Goal: Transaction & Acquisition: Purchase product/service

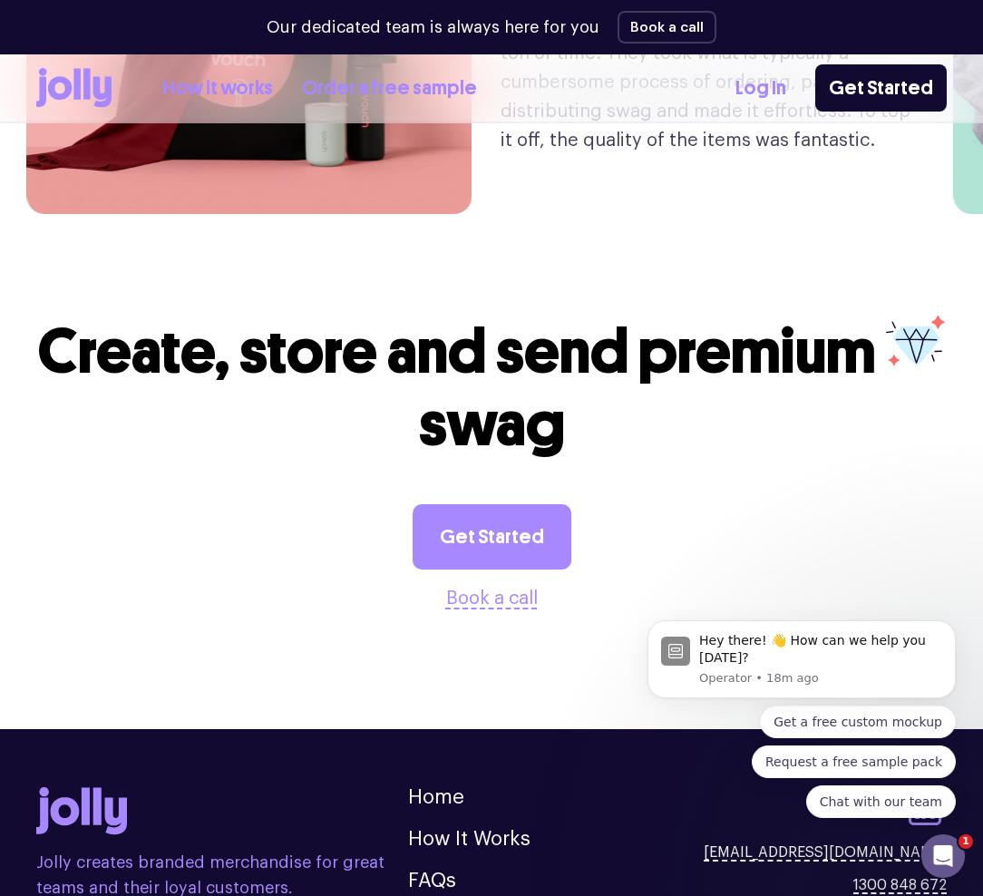
scroll to position [4464, 0]
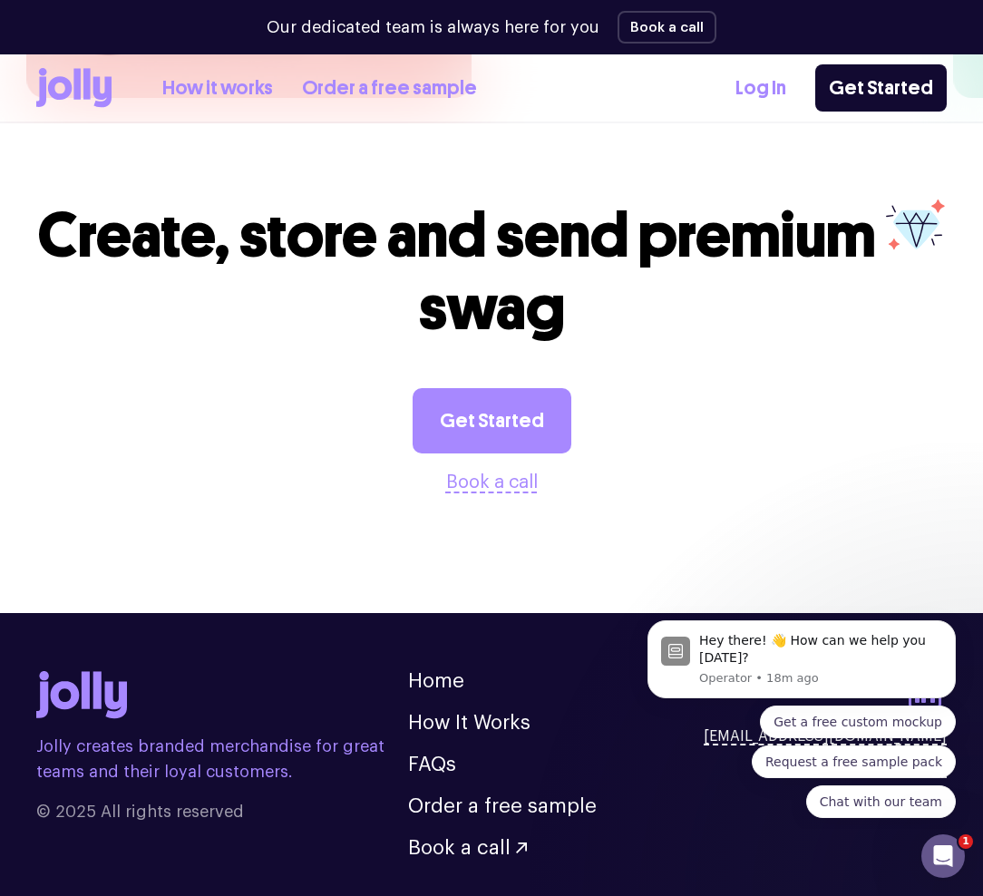
click at [229, 397] on div "Get Started Book a call" at bounding box center [491, 442] width 910 height 109
click at [188, 397] on div "Get Started Book a call" at bounding box center [491, 442] width 910 height 109
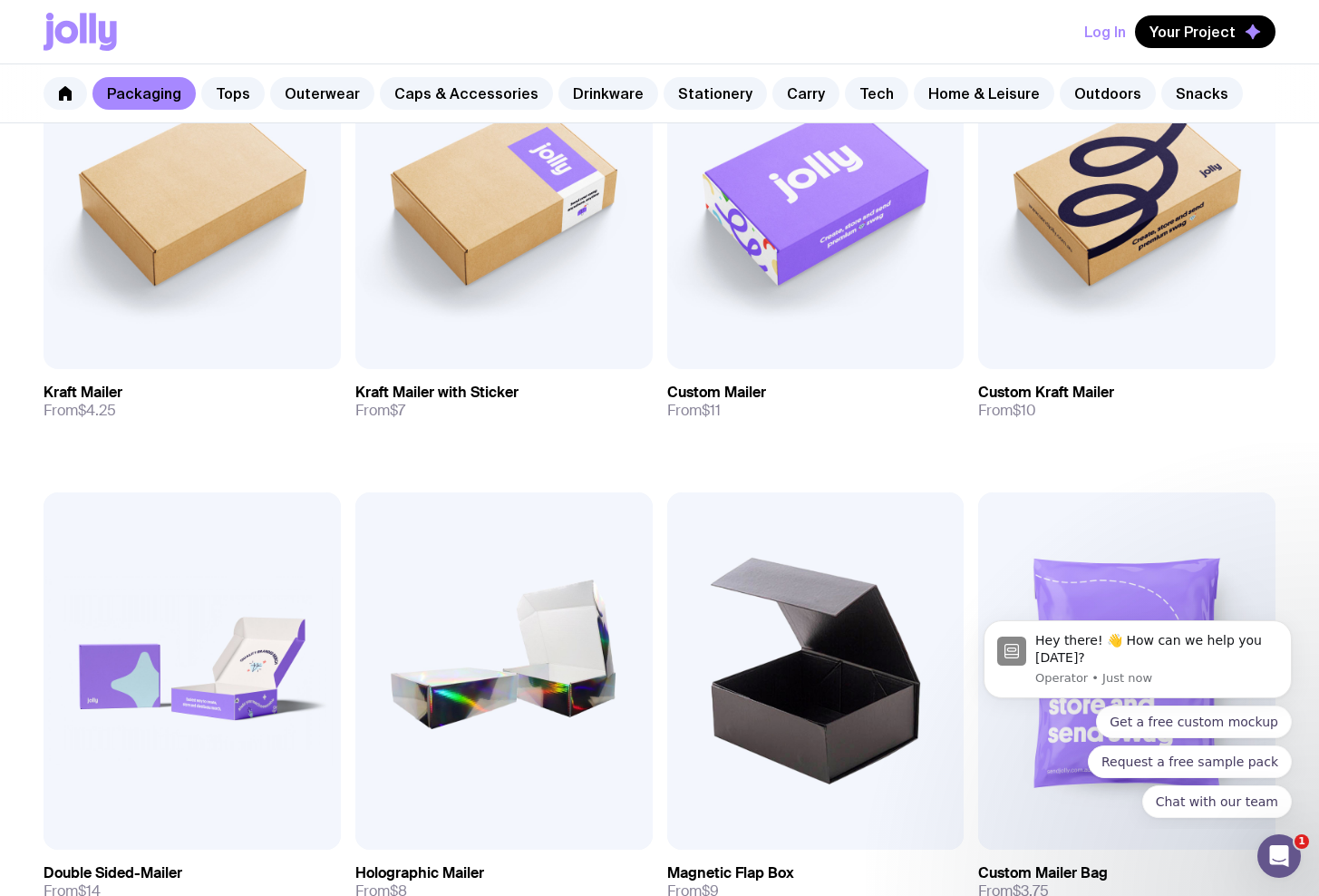
scroll to position [542, 0]
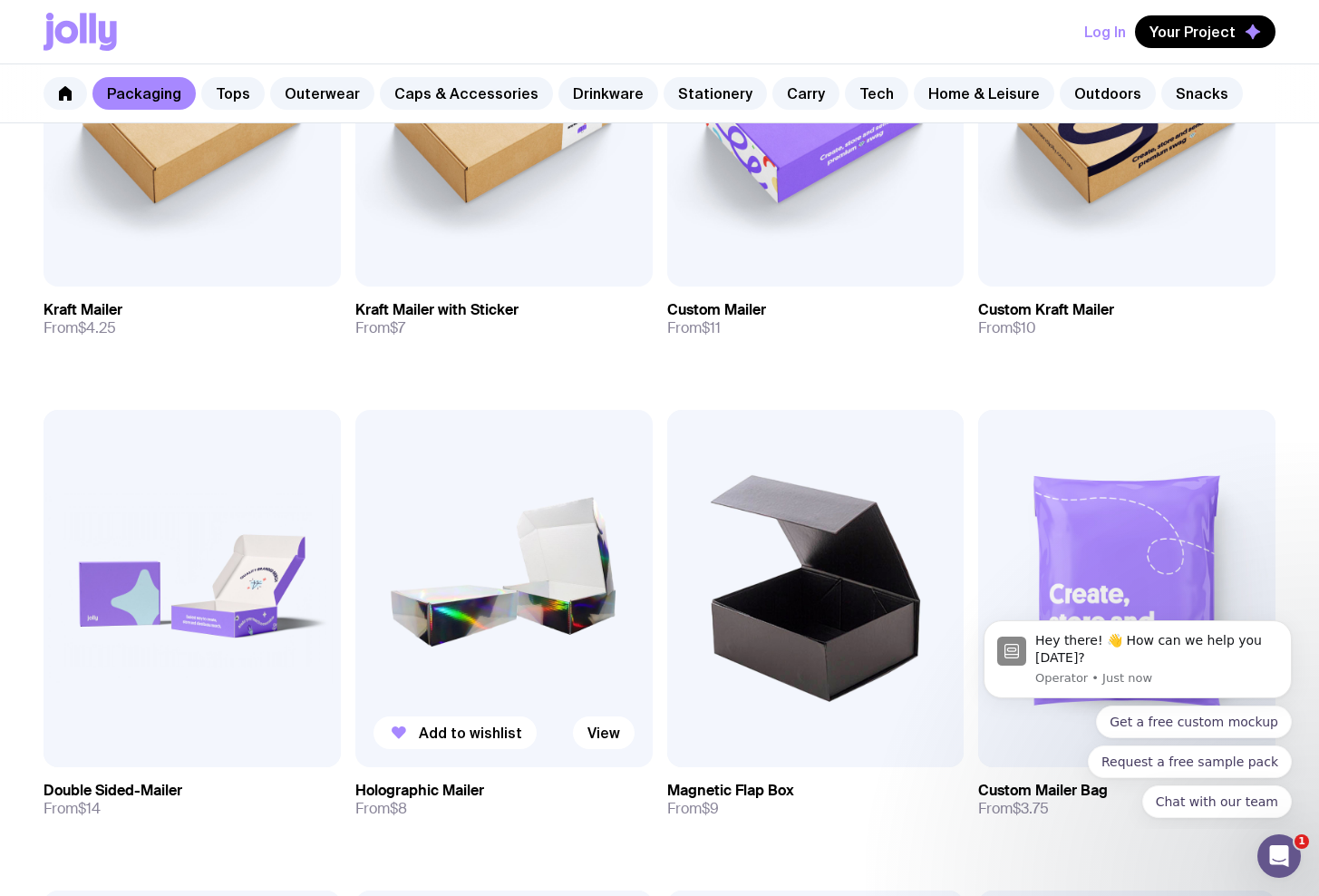
click at [412, 530] on img at bounding box center [503, 588] width 297 height 356
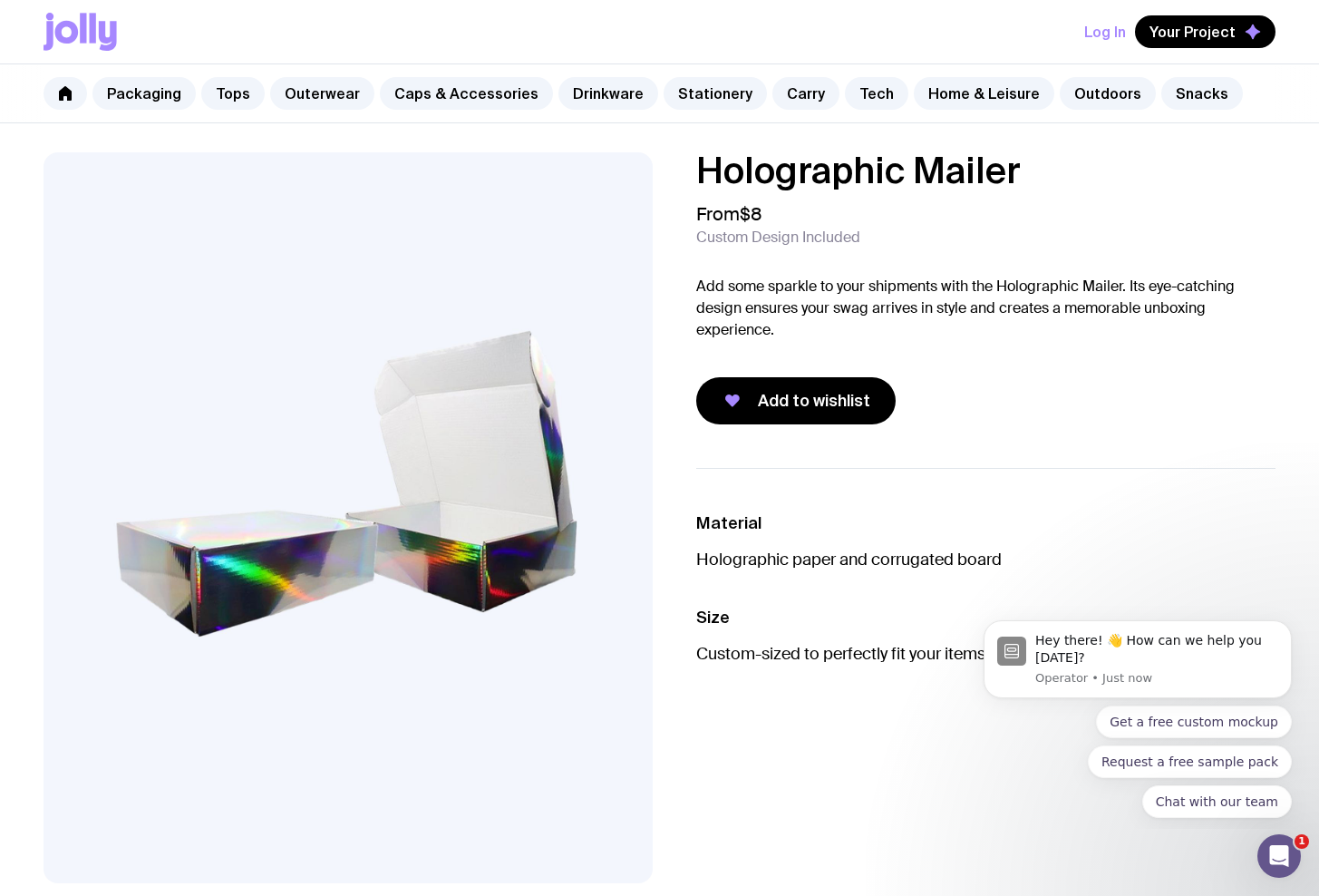
click at [908, 285] on p "Add some sparkle to your shipments with the Holographic Mailer. Its eye-catchin…" at bounding box center [986, 308] width 580 height 65
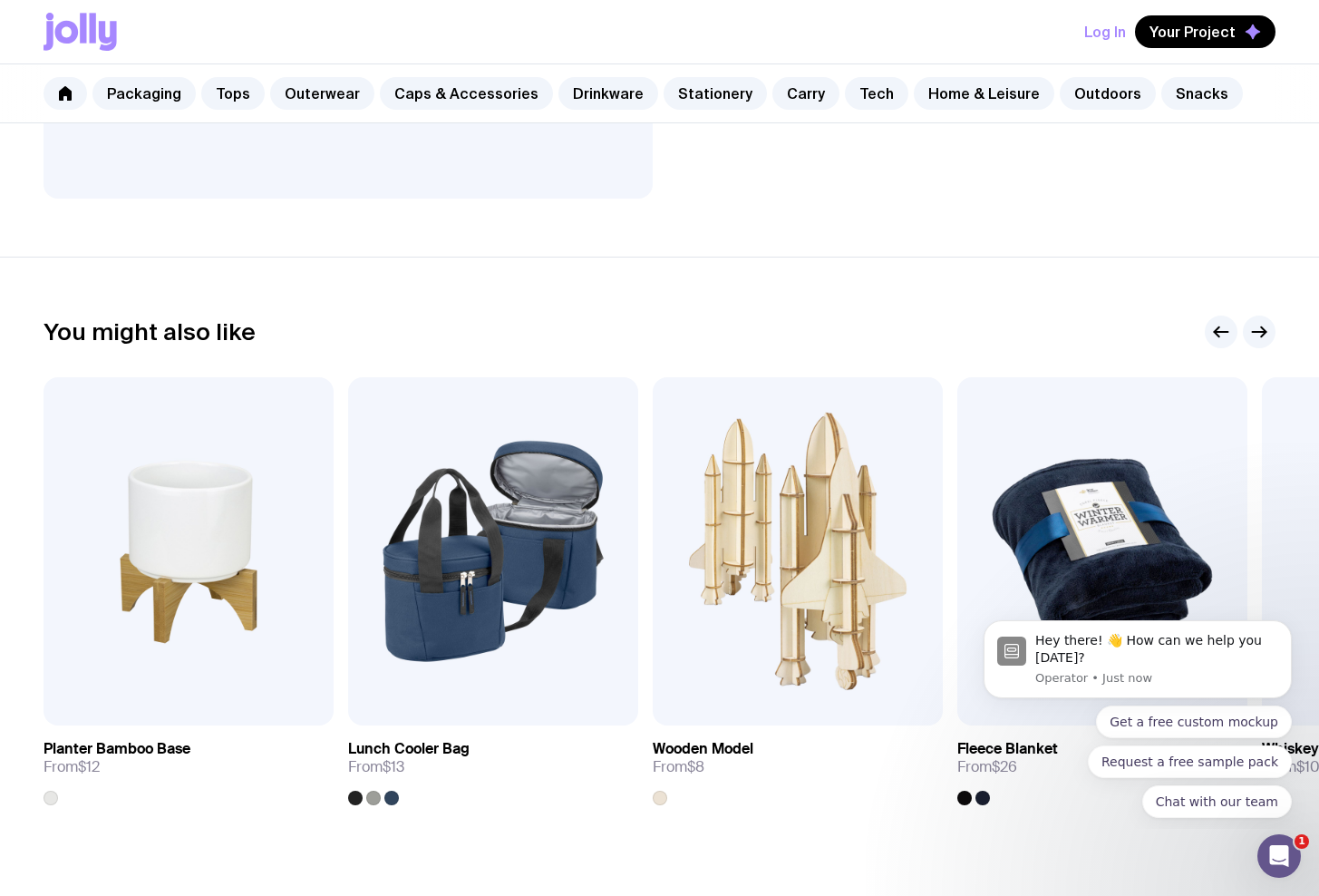
scroll to position [880, 0]
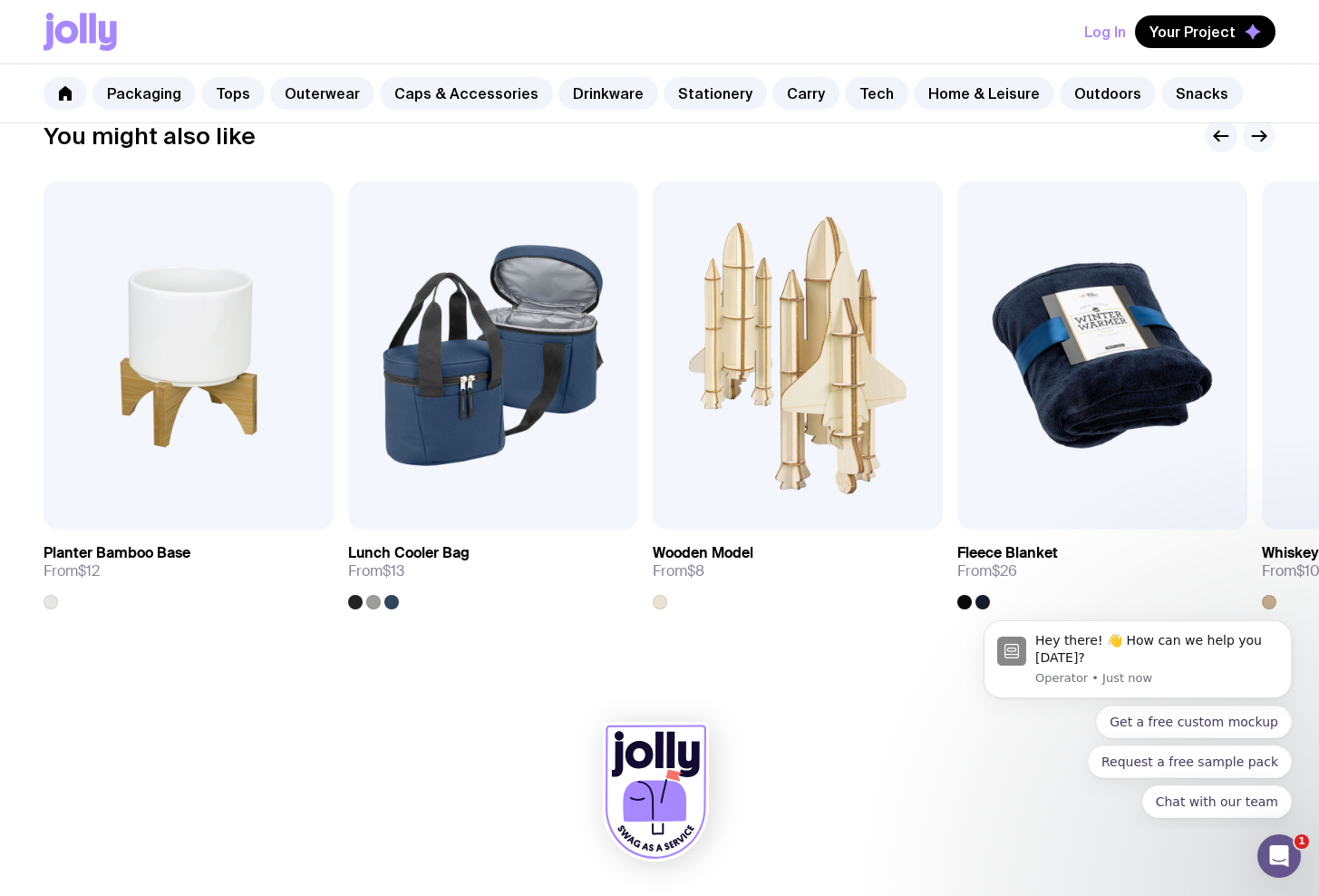
click at [1266, 139] on icon "button" at bounding box center [1259, 136] width 22 height 22
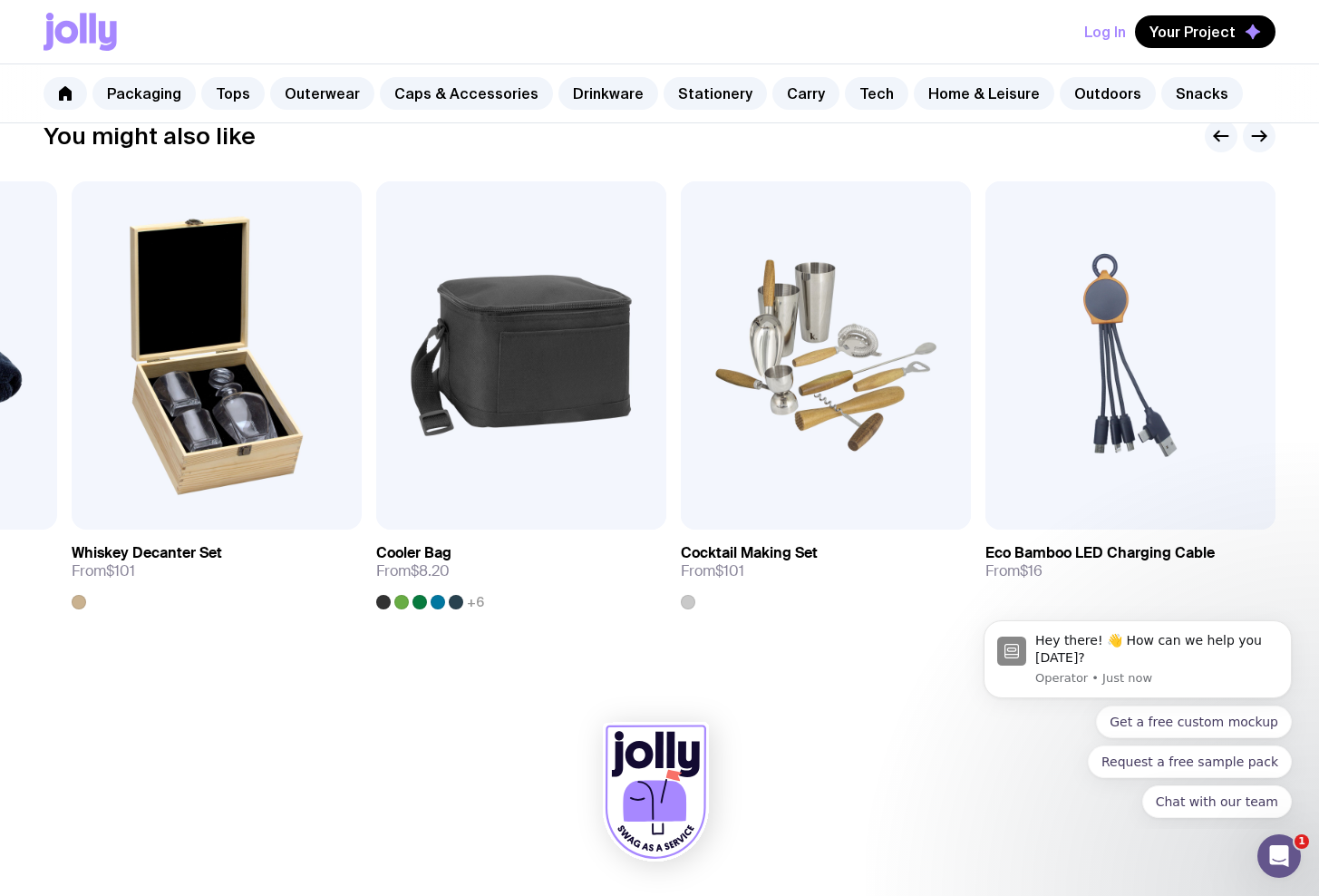
click at [654, 792] on icon at bounding box center [654, 801] width 63 height 42
click at [441, 99] on link "Caps & Accessories" at bounding box center [466, 93] width 173 height 33
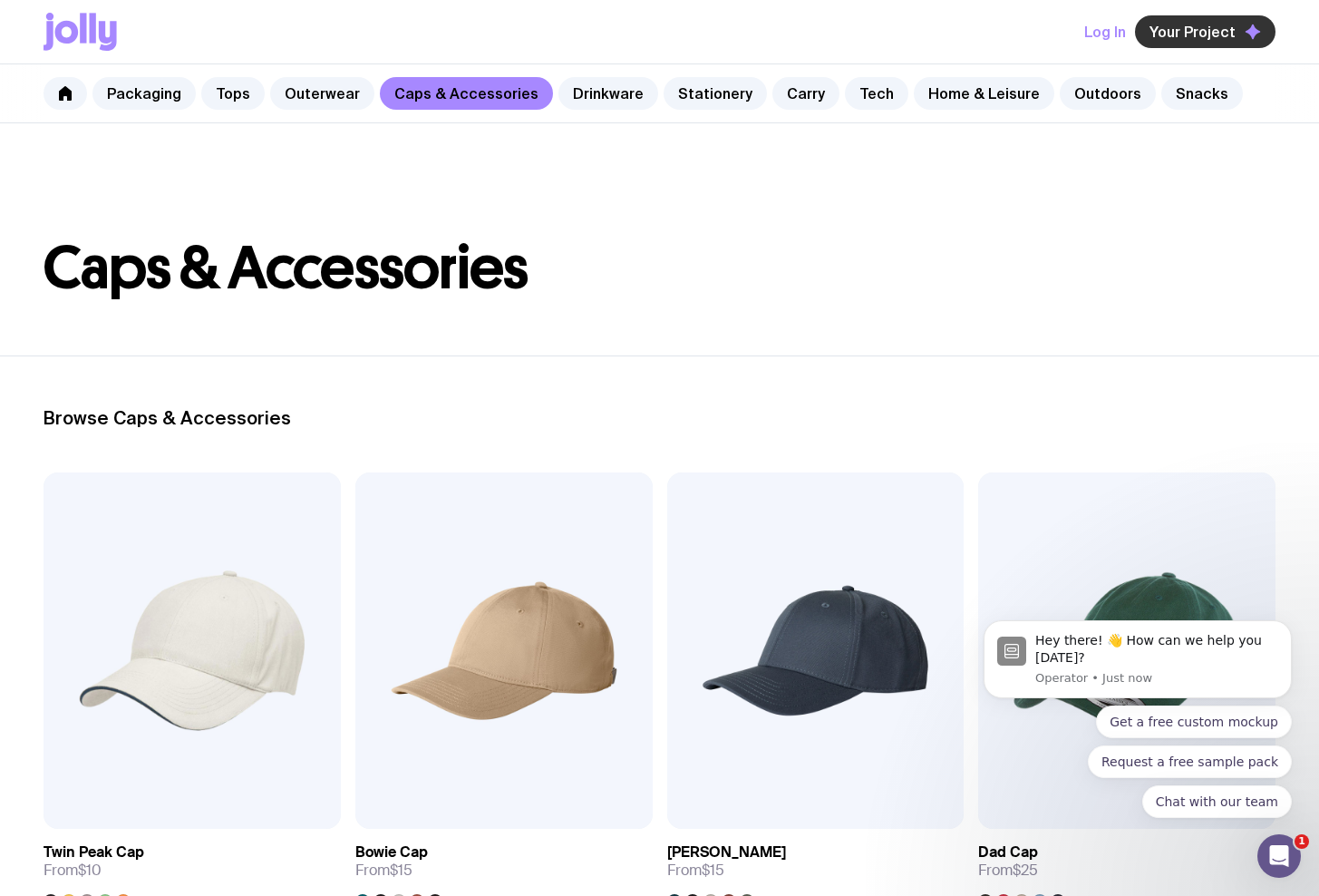
click at [1219, 30] on span "Your Project" at bounding box center [1192, 32] width 86 height 18
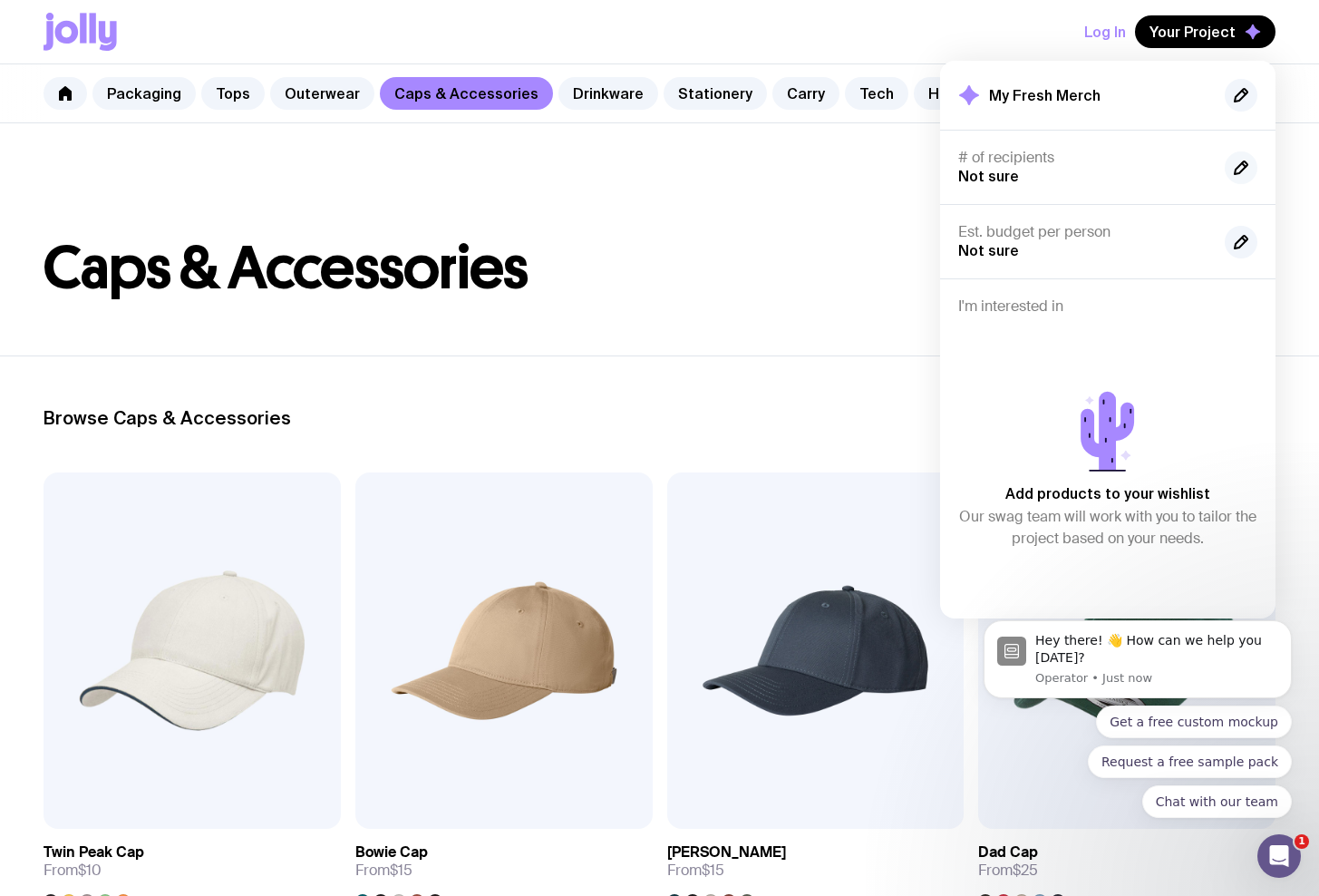
click at [1230, 166] on button "button" at bounding box center [1241, 167] width 33 height 33
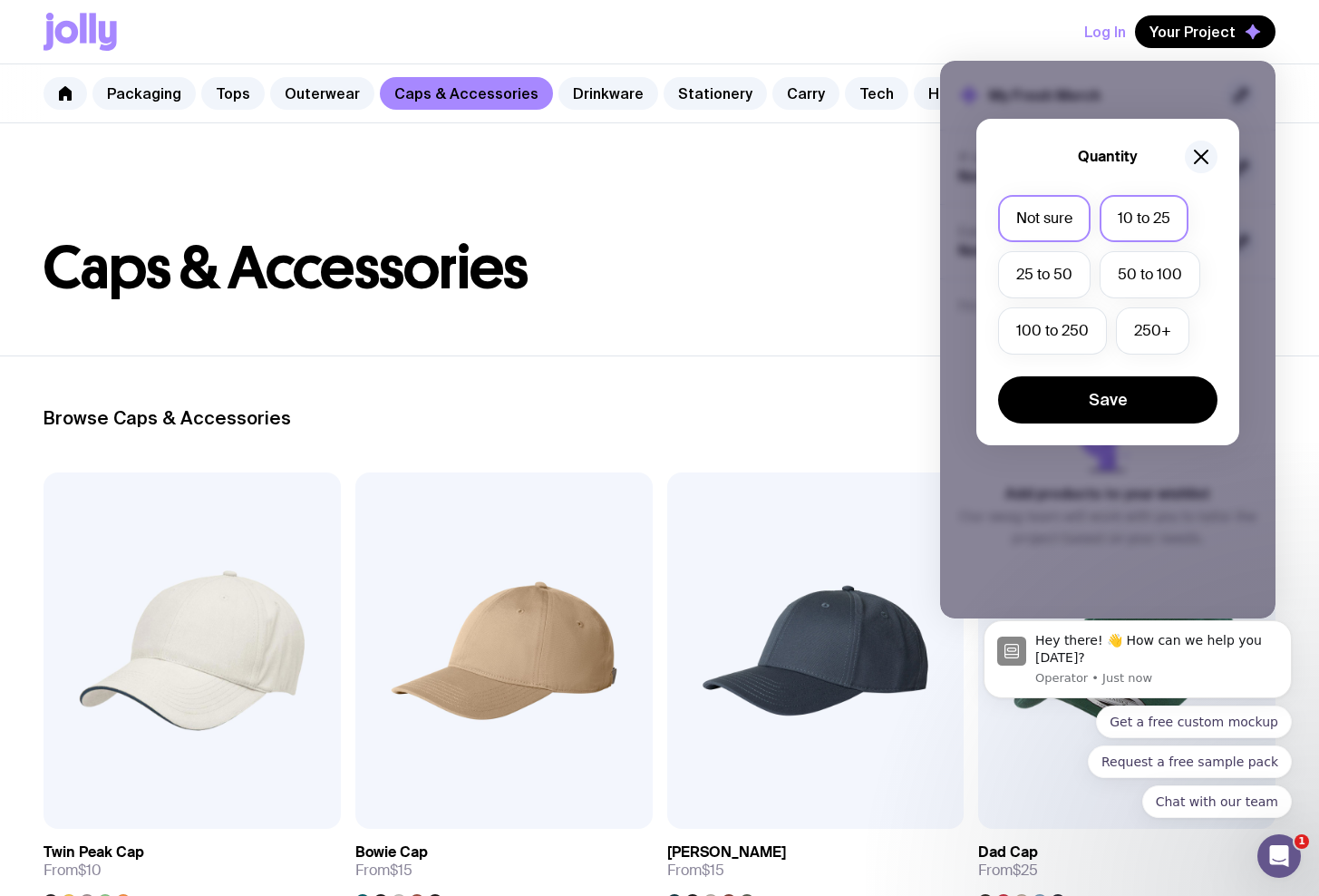
click at [1117, 214] on label "10 to 25" at bounding box center [1144, 218] width 89 height 47
click at [0, 0] on input "10 to 25" at bounding box center [0, 0] width 0 height 0
click at [1071, 263] on label "25 to 50" at bounding box center [1044, 274] width 92 height 47
click at [0, 0] on input "25 to 50" at bounding box center [0, 0] width 0 height 0
click at [1137, 241] on label "10 to 25" at bounding box center [1144, 218] width 89 height 47
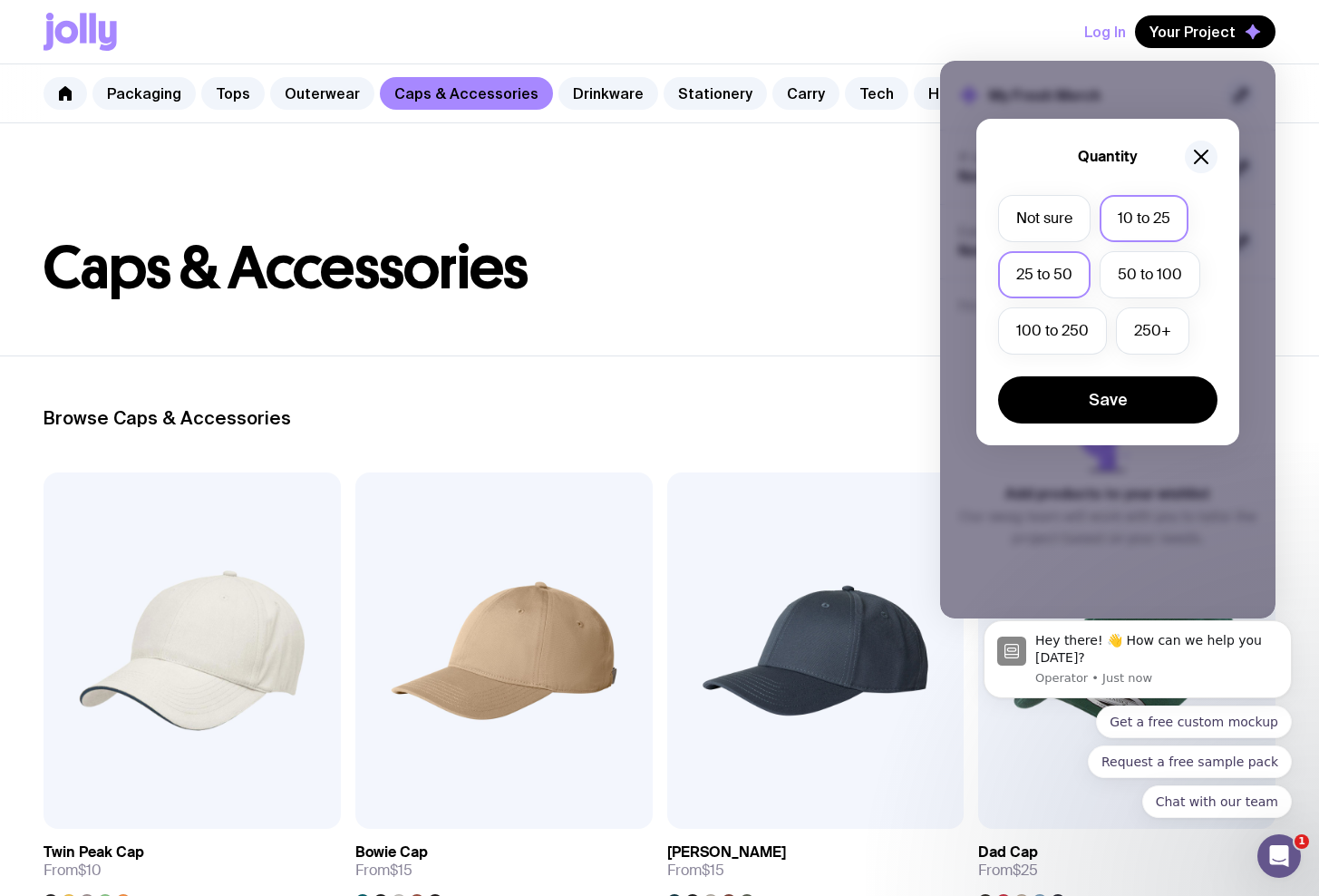
click at [0, 0] on input "10 to 25" at bounding box center [0, 0] width 0 height 0
click at [1127, 385] on button "Save" at bounding box center [1107, 399] width 219 height 47
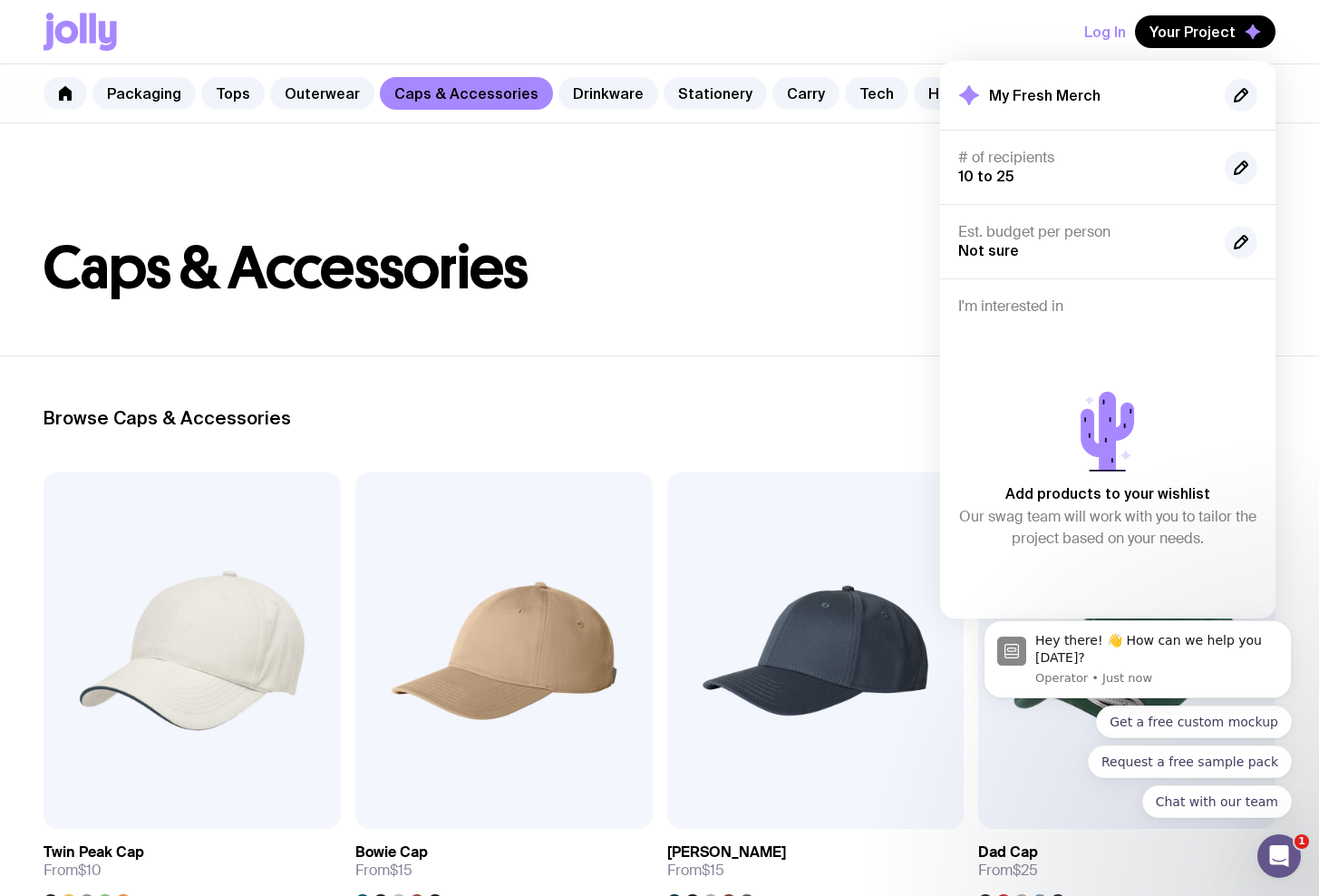
click at [1218, 235] on div "Est. budget per person Not sure" at bounding box center [1107, 241] width 299 height 37
click at [1245, 231] on icon "button" at bounding box center [1241, 242] width 22 height 22
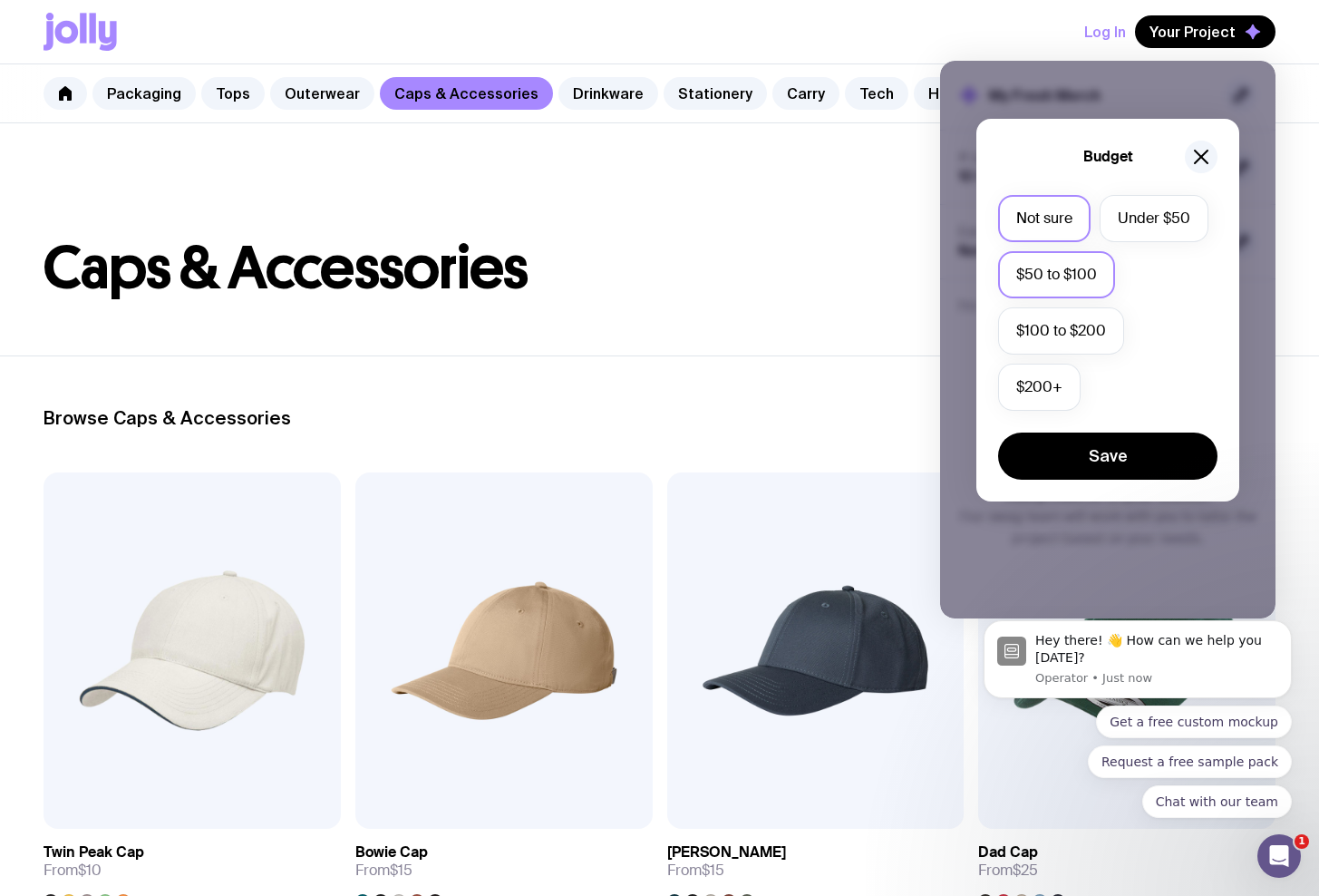
click at [1087, 261] on label "$50 to $100" at bounding box center [1056, 274] width 117 height 47
click at [0, 0] on input "$50 to $100" at bounding box center [0, 0] width 0 height 0
click at [1147, 225] on label "Under $50" at bounding box center [1154, 218] width 109 height 47
click at [0, 0] on input "Under $50" at bounding box center [0, 0] width 0 height 0
click at [1206, 153] on icon "button" at bounding box center [1201, 156] width 13 height 13
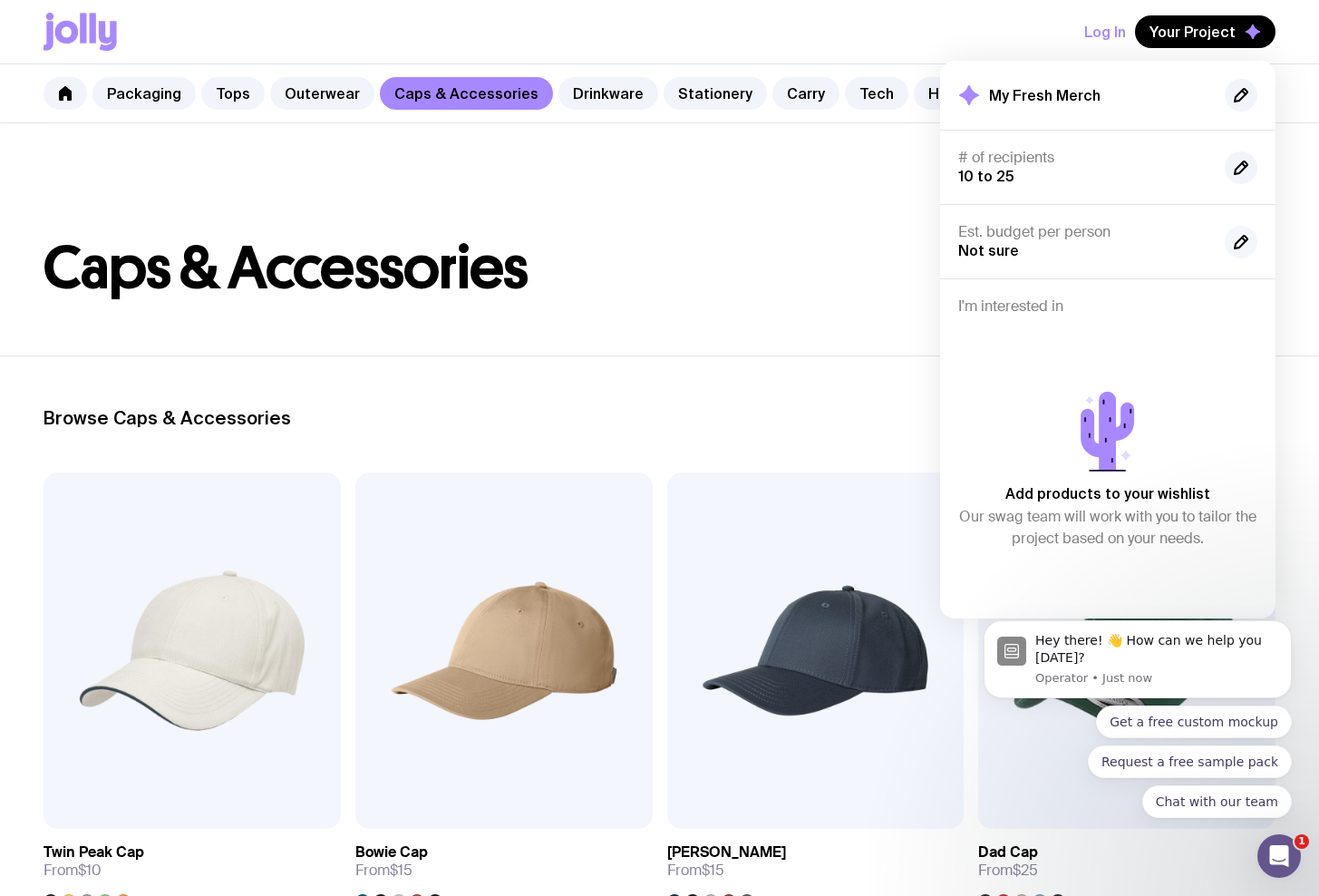
click at [1234, 241] on icon "button" at bounding box center [1241, 242] width 22 height 22
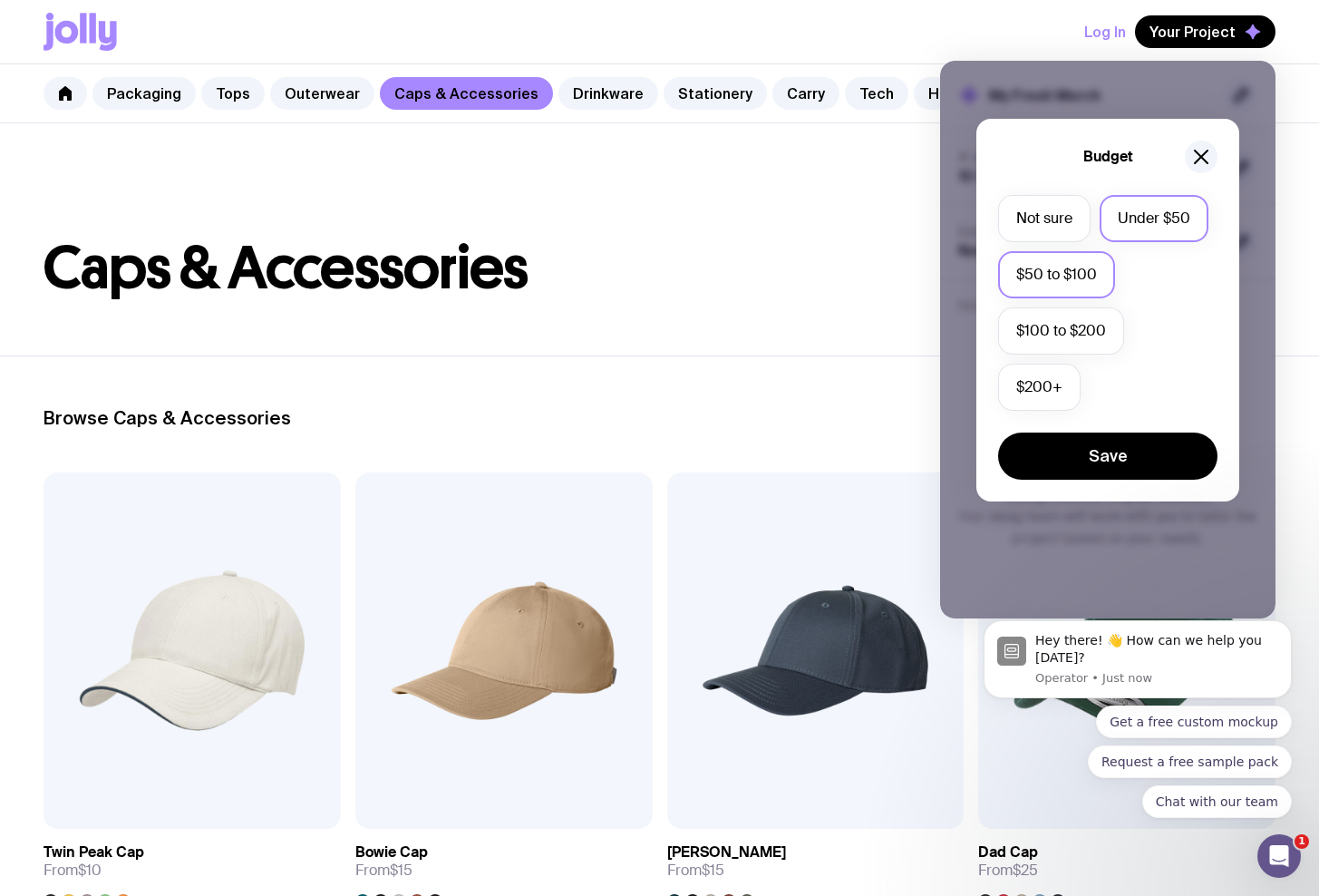
click at [1094, 281] on label "$50 to $100" at bounding box center [1056, 274] width 117 height 47
click at [0, 0] on input "$50 to $100" at bounding box center [0, 0] width 0 height 0
click at [1140, 463] on button "Save" at bounding box center [1107, 455] width 219 height 47
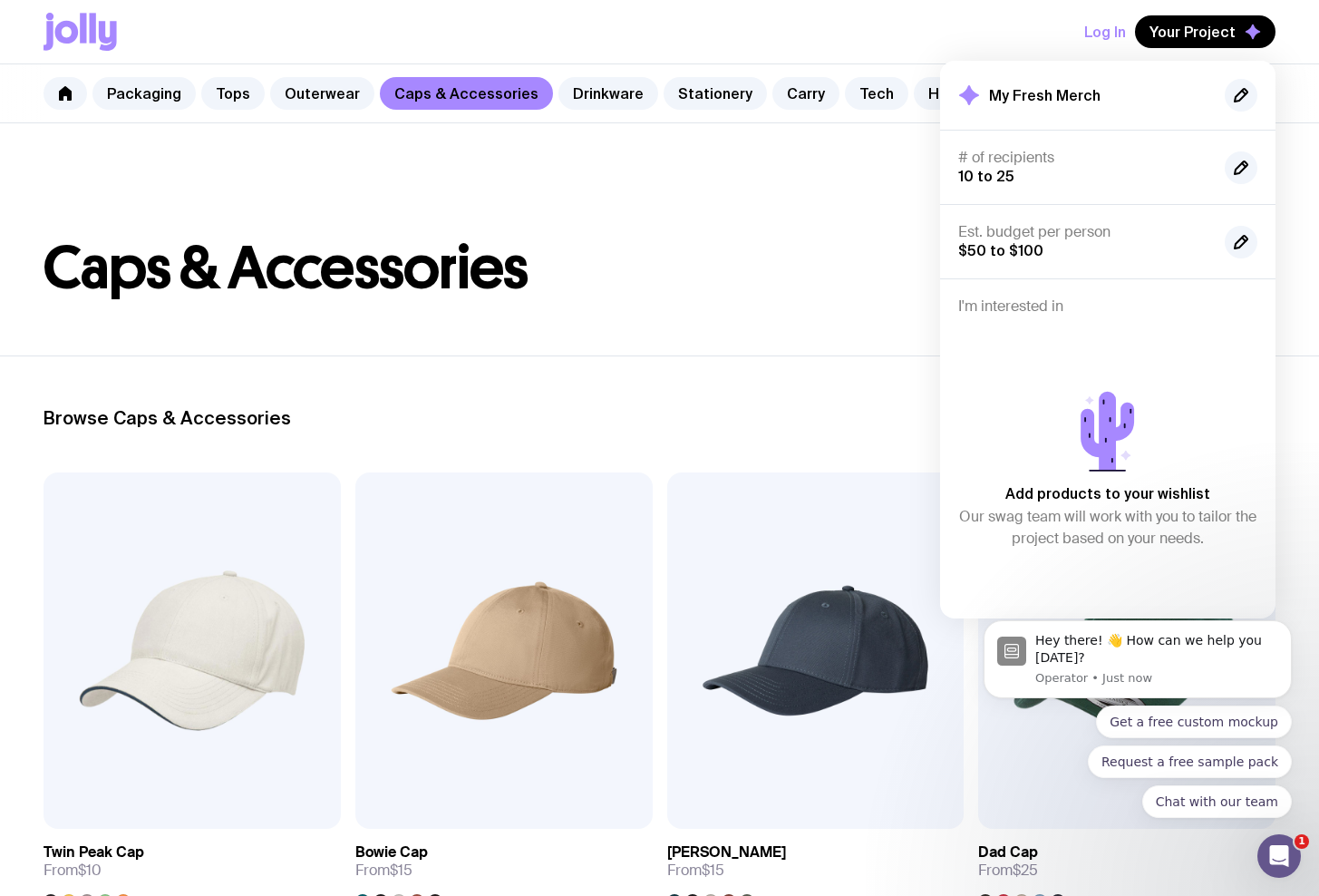
click at [1129, 353] on div "Add products to your wishlist Our swag team will work with you to tailor the pr…" at bounding box center [1107, 465] width 299 height 270
click at [626, 94] on link "Drinkware" at bounding box center [608, 93] width 100 height 33
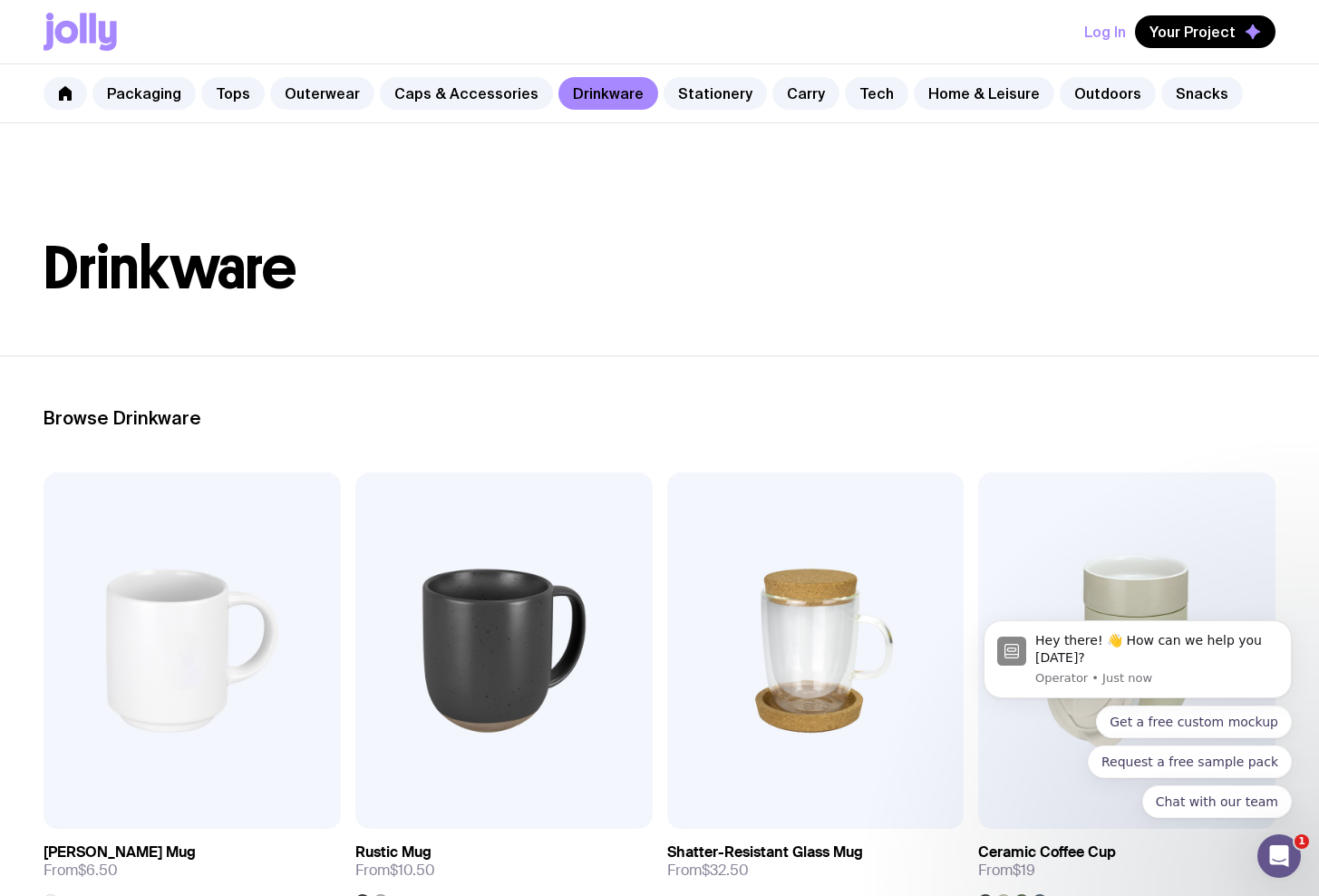
click at [612, 201] on header "Drinkware" at bounding box center [659, 239] width 1319 height 232
click at [705, 95] on link "Stationery" at bounding box center [715, 93] width 103 height 33
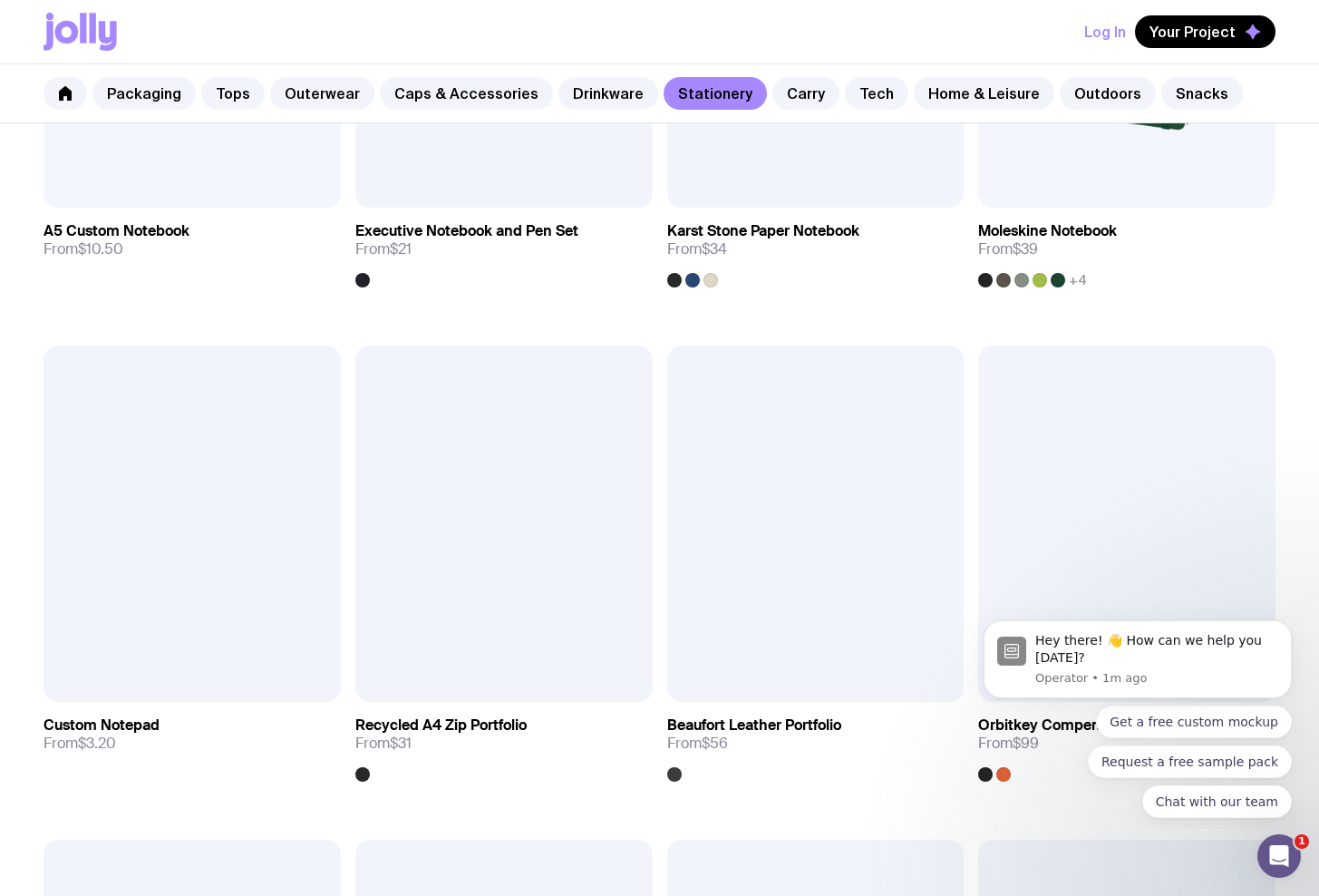
scroll to position [1996, 0]
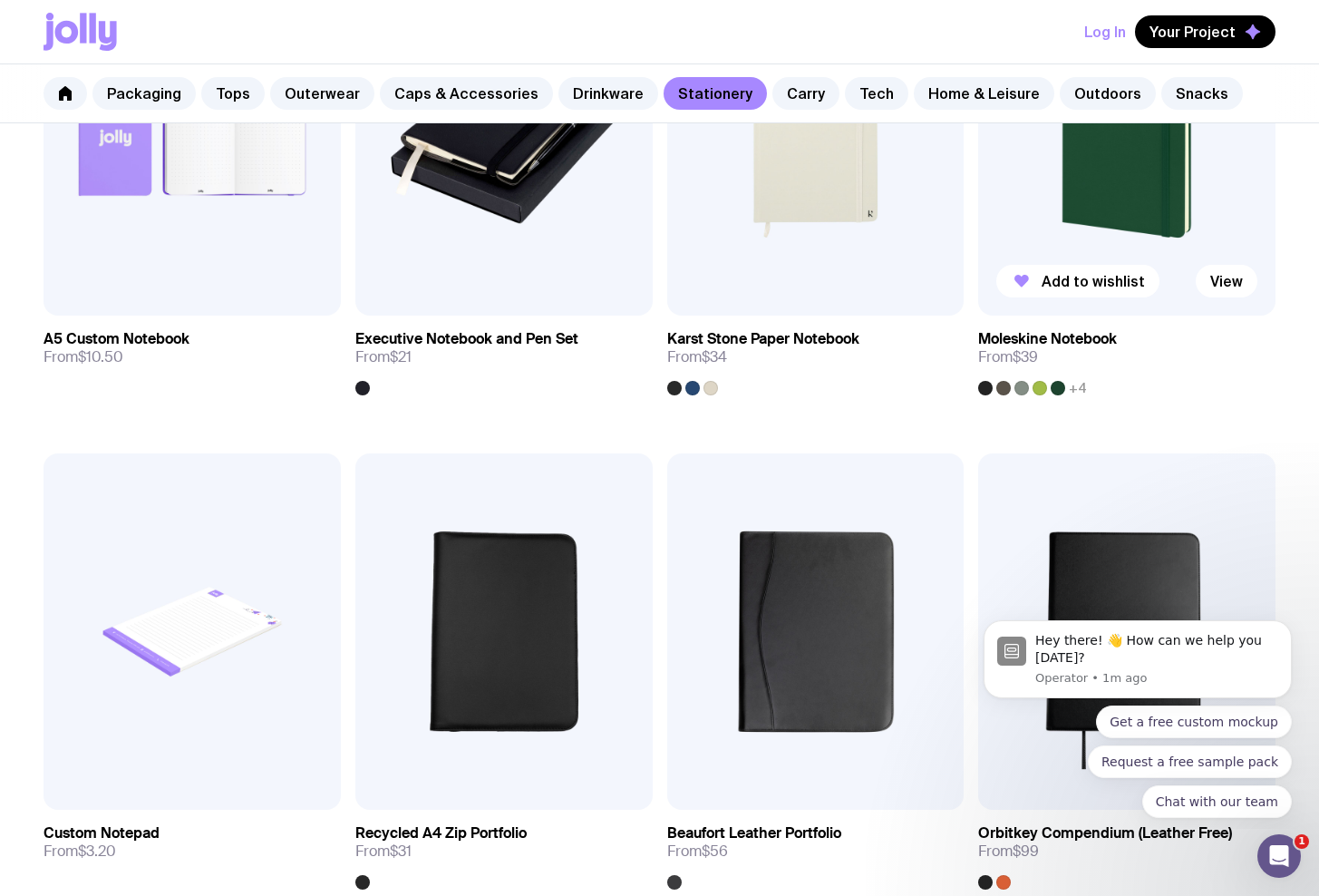
click at [1076, 385] on span "+4" at bounding box center [1078, 388] width 18 height 15
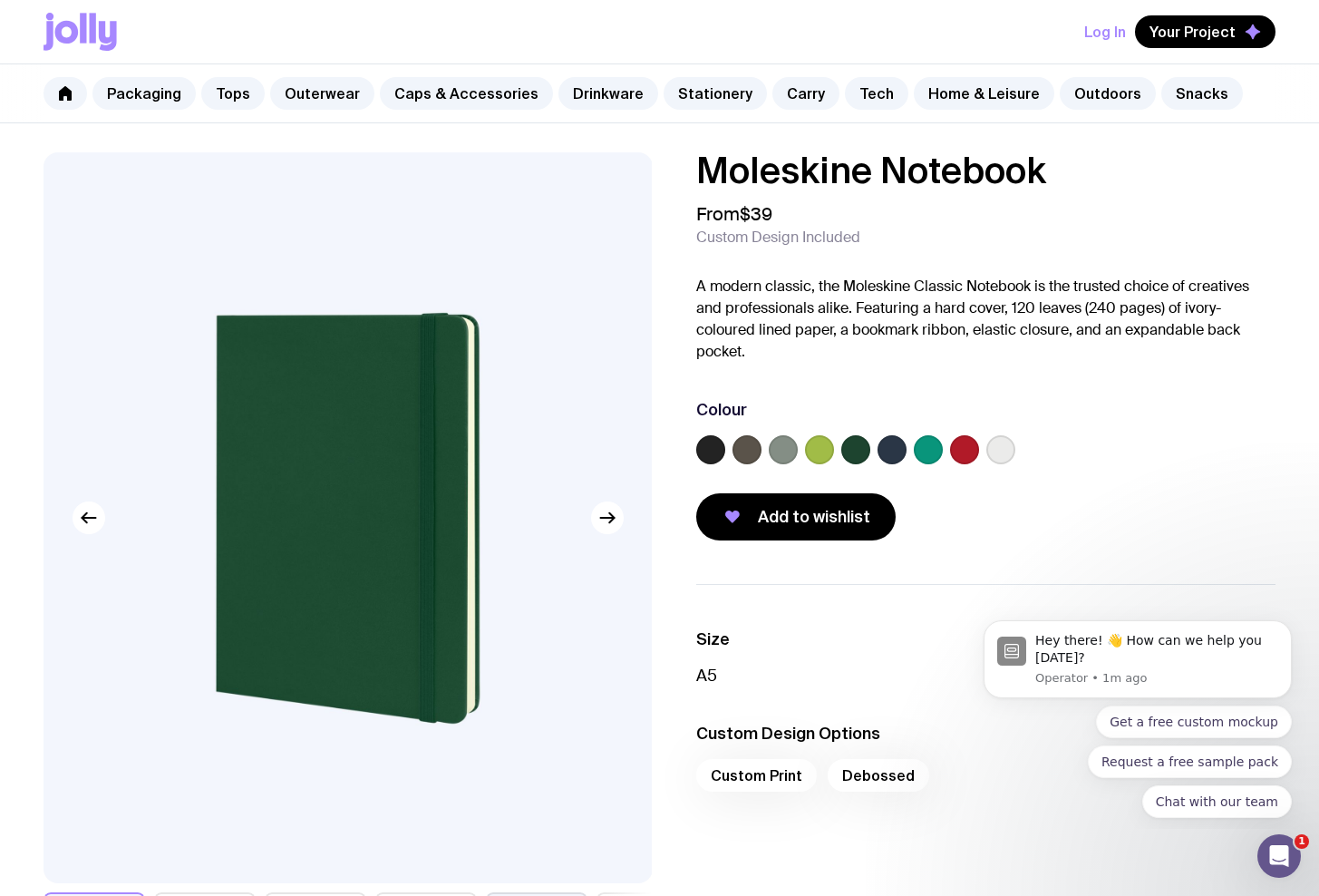
click at [995, 448] on label at bounding box center [1000, 449] width 29 height 29
click at [0, 0] on input "radio" at bounding box center [0, 0] width 0 height 0
